Goal: Information Seeking & Learning: Find contact information

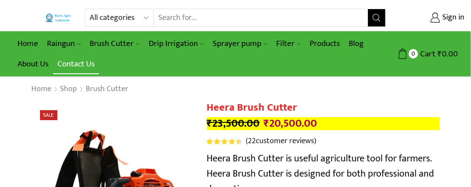
click at [79, 64] on link "Contact Us" at bounding box center [76, 64] width 46 height 20
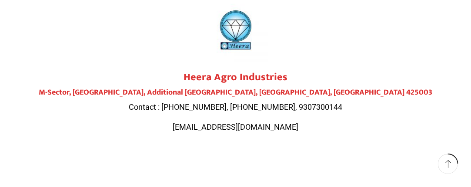
scroll to position [130, 0]
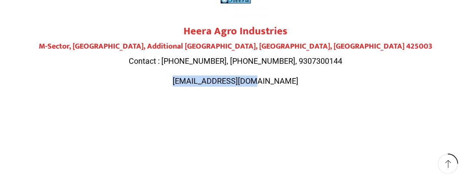
drag, startPoint x: 191, startPoint y: 81, endPoint x: 276, endPoint y: 83, distance: 84.7
click at [276, 83] on p "heeraagro@gmail.com" at bounding box center [236, 81] width 400 height 11
click at [194, 78] on p "heeraagro@gmail.com" at bounding box center [236, 81] width 400 height 11
click at [184, 25] on h2 "Heera Agro Industries" at bounding box center [236, 31] width 400 height 13
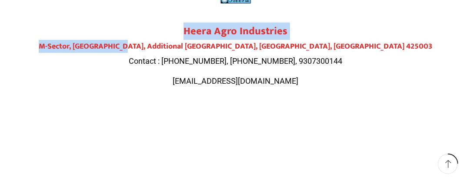
drag, startPoint x: 184, startPoint y: 27, endPoint x: 193, endPoint y: 50, distance: 23.8
click at [193, 50] on div "Heera Agro Industries M-Sector, Patil Nagar, Additional MIDC, Jalgaon, Maharash…" at bounding box center [236, 55] width 400 height 61
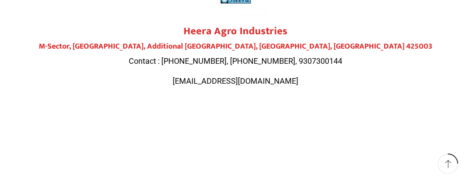
click at [282, 84] on p "heeraagro@gmail.com" at bounding box center [236, 81] width 400 height 11
click at [274, 83] on span "heeraagro@gmail.com" at bounding box center [236, 80] width 126 height 9
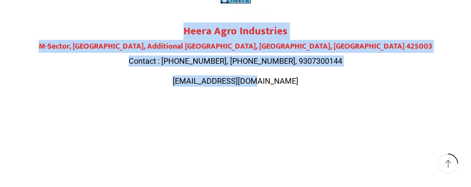
drag, startPoint x: 182, startPoint y: 29, endPoint x: 277, endPoint y: 81, distance: 107.7
click at [277, 81] on div "Heera Agro Industries M-Sector, Patil Nagar, Additional MIDC, Jalgaon, Maharash…" at bounding box center [236, 55] width 400 height 61
copy div "Heera Agro Industries M-Sector, Patil Nagar, Additional MIDC, Jalgaon, Maharash…"
